Goal: Find specific page/section: Find specific page/section

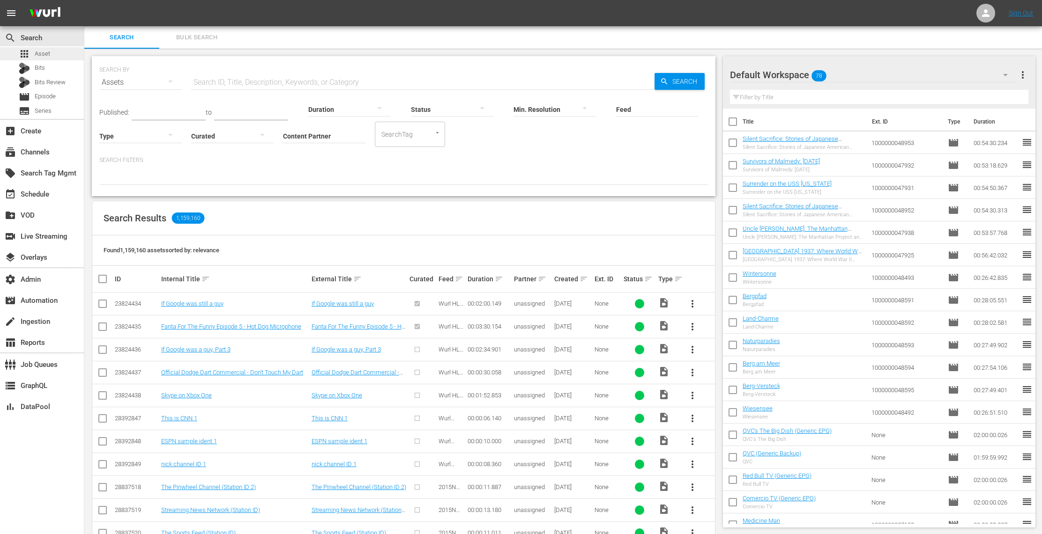
click at [57, 58] on div "apps Asset" at bounding box center [42, 53] width 84 height 13
click at [326, 133] on input "Content Partner" at bounding box center [324, 137] width 82 height 34
click at [344, 178] on div "TV One, LLC (478)" at bounding box center [358, 184] width 137 height 22
type input "TV One, LLC (478)"
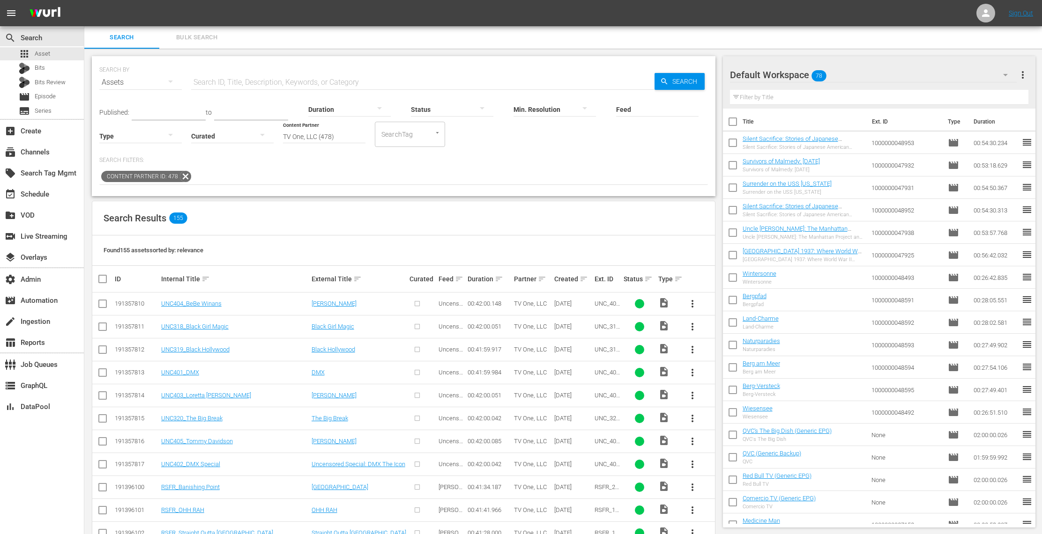
click at [172, 135] on icon "button" at bounding box center [170, 134] width 11 height 11
click at [171, 154] on div "Ad" at bounding box center [140, 149] width 82 height 15
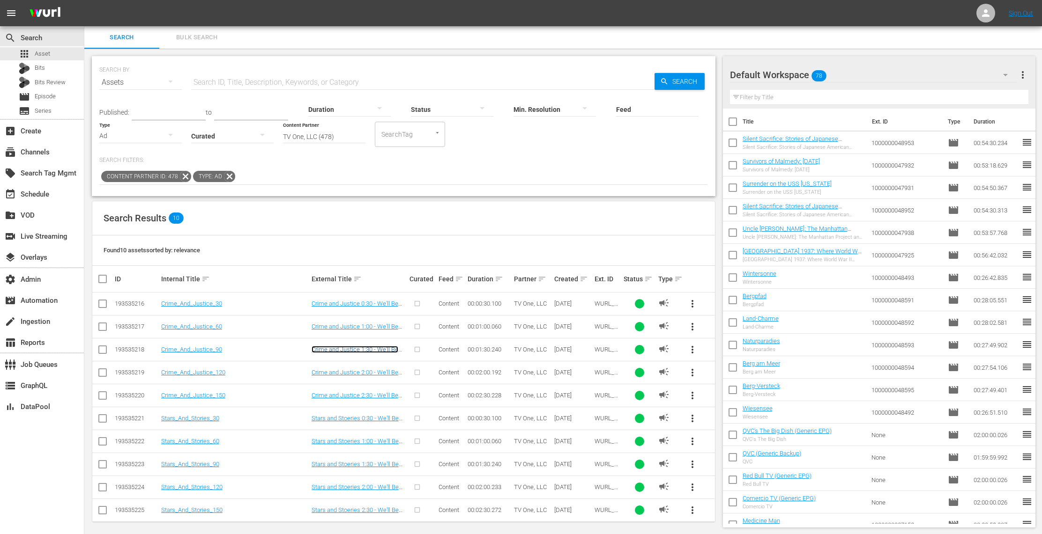
click at [362, 352] on link "Crime and Justice 1:30 - We'll Be Right Back" at bounding box center [354, 353] width 87 height 14
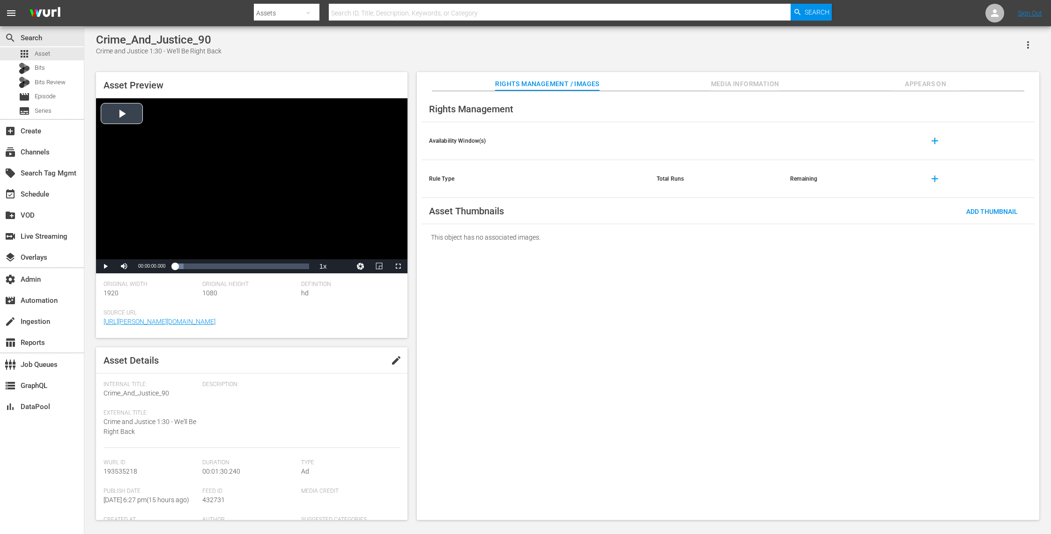
click at [127, 117] on div "Video Player" at bounding box center [251, 178] width 311 height 161
click at [105, 267] on span "Video Player" at bounding box center [105, 267] width 0 height 0
click at [54, 56] on div "apps Asset" at bounding box center [42, 53] width 84 height 13
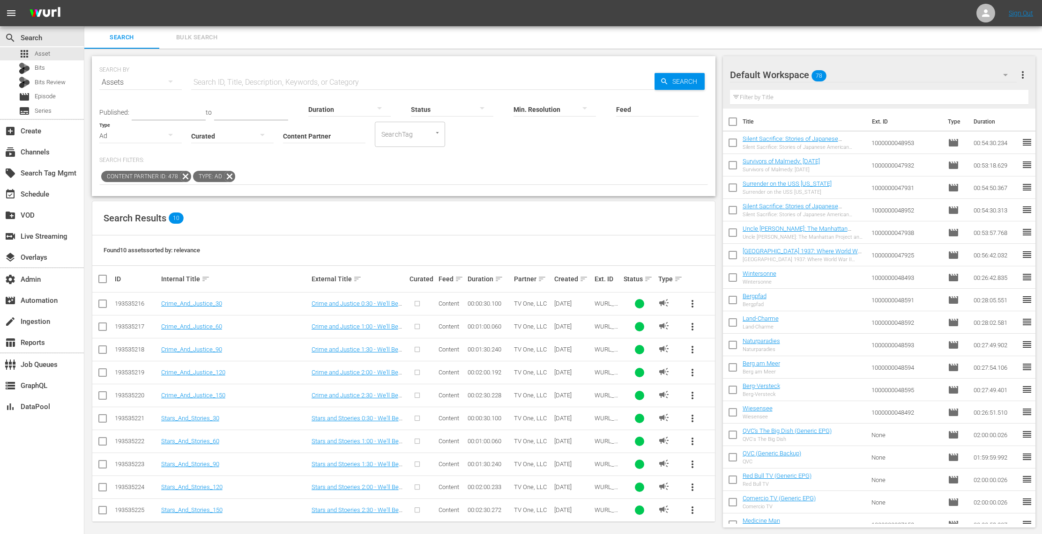
scroll to position [7, 0]
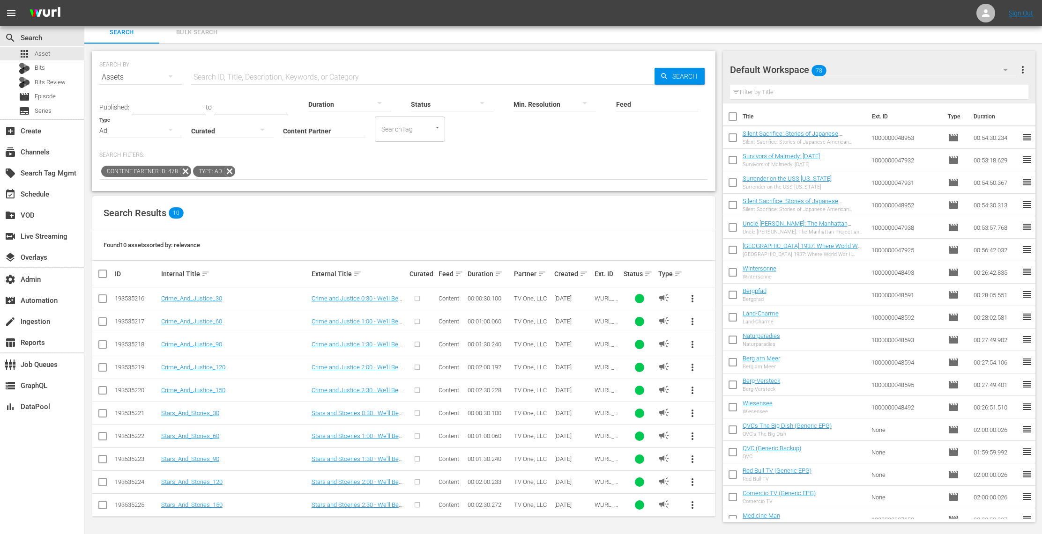
click at [230, 168] on icon at bounding box center [229, 171] width 11 height 11
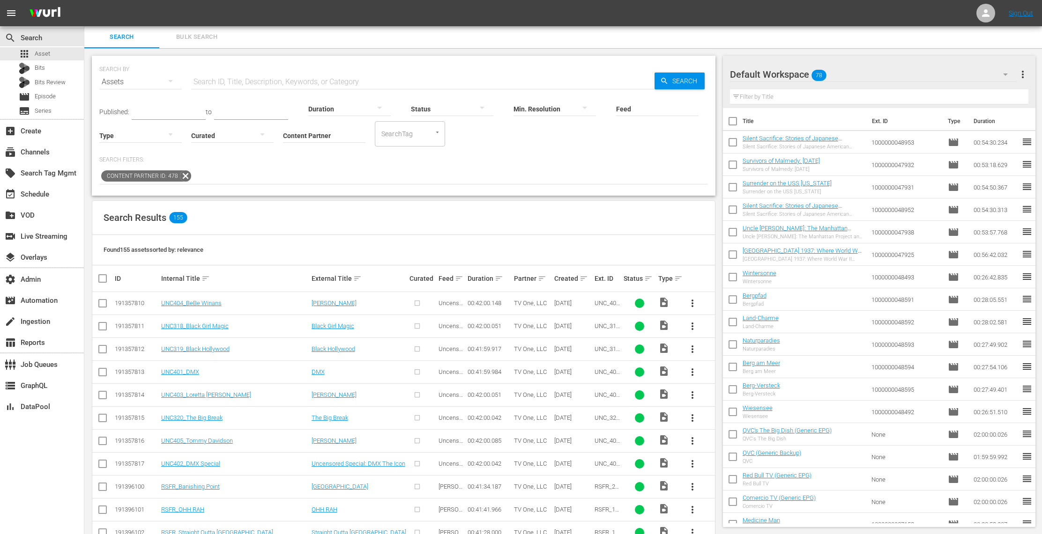
scroll to position [38, 0]
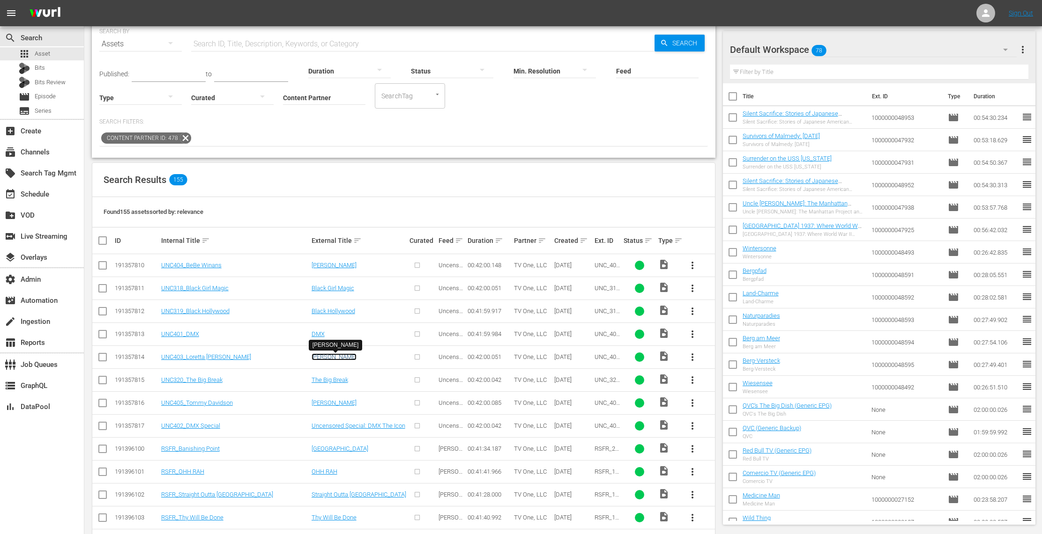
click at [341, 360] on link "[PERSON_NAME]" at bounding box center [333, 357] width 45 height 7
